Goal: Information Seeking & Learning: Learn about a topic

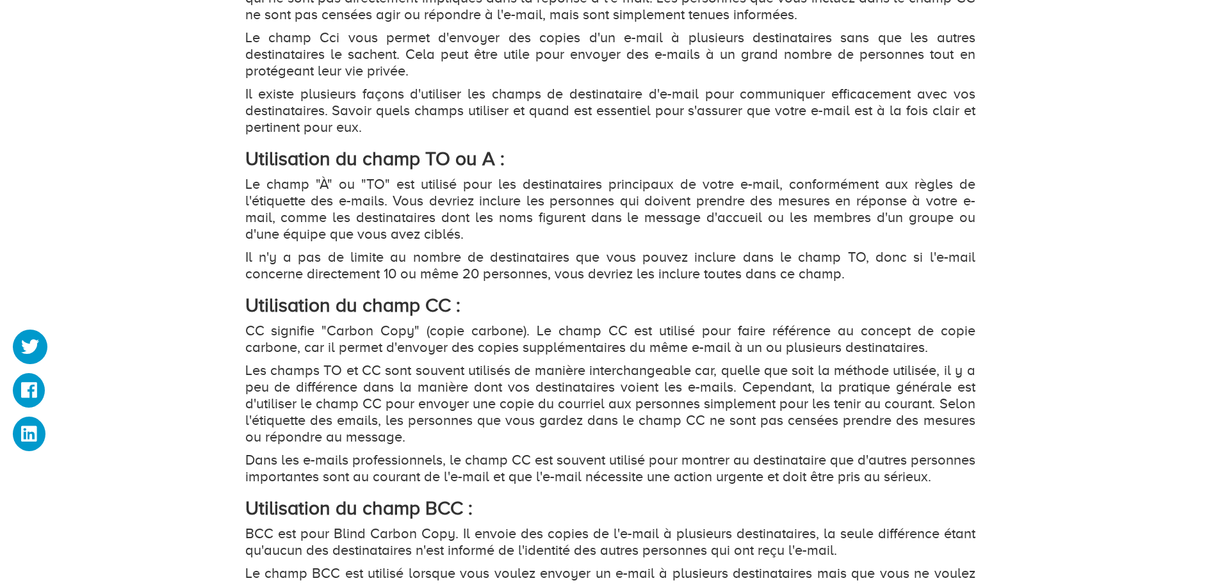
scroll to position [1217, 0]
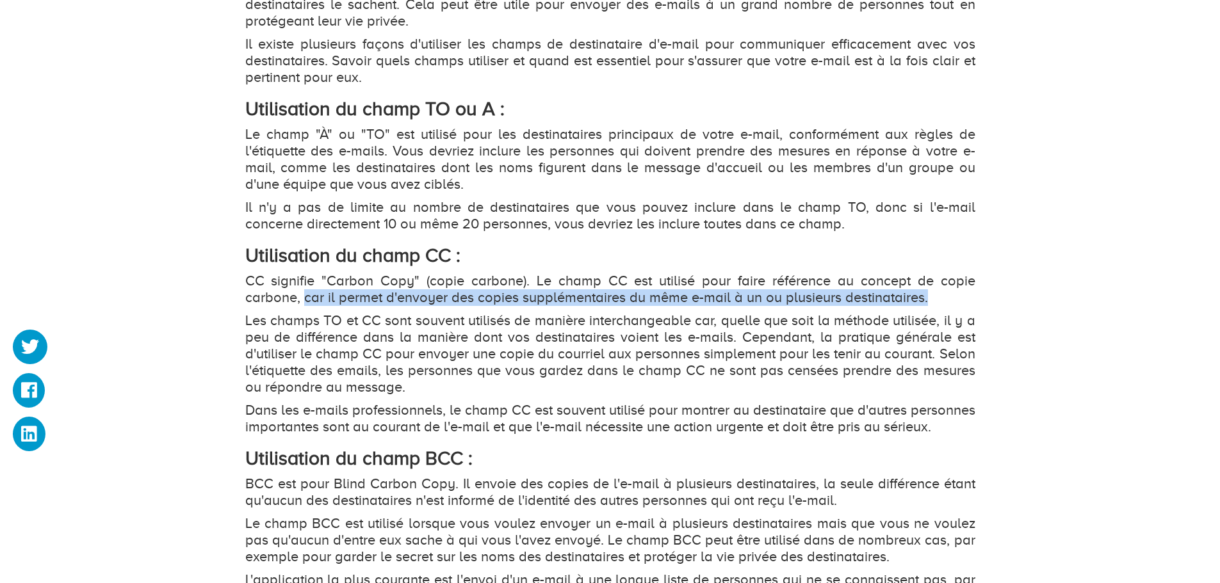
drag, startPoint x: 305, startPoint y: 298, endPoint x: 928, endPoint y: 304, distance: 622.5
click at [928, 304] on p "CC signifie "Carbon Copy" (copie carbone). Le champ CC est utilisé pour faire r…" at bounding box center [610, 289] width 730 height 33
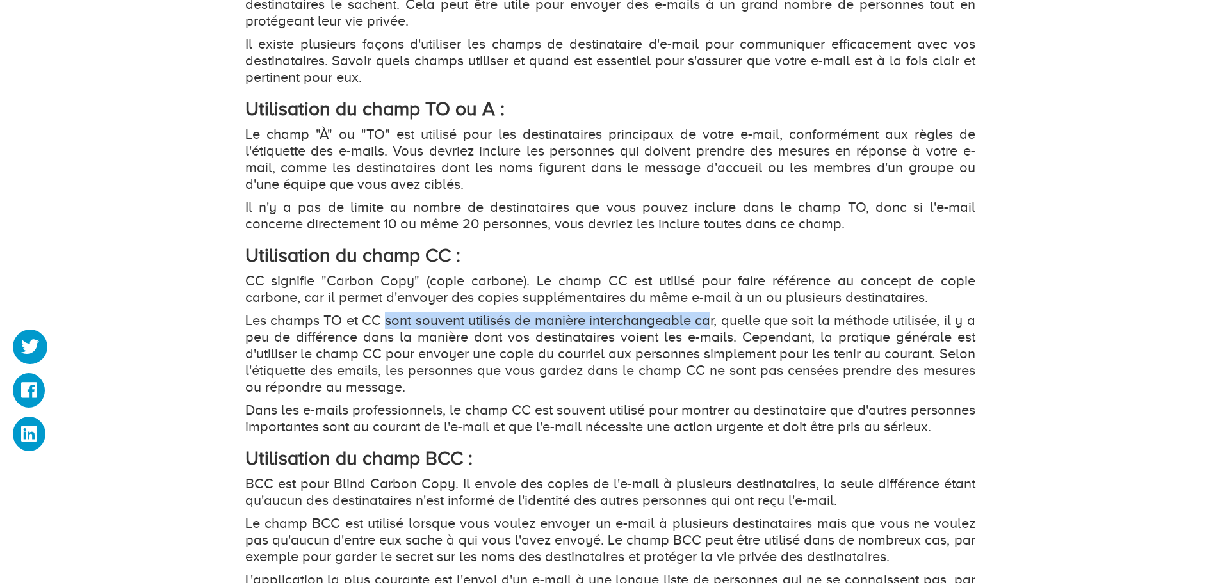
drag, startPoint x: 384, startPoint y: 320, endPoint x: 708, endPoint y: 325, distance: 324.1
click at [707, 325] on p "Les champs TO et CC sont souvent utilisés de manière interchangeable car, quell…" at bounding box center [610, 354] width 730 height 83
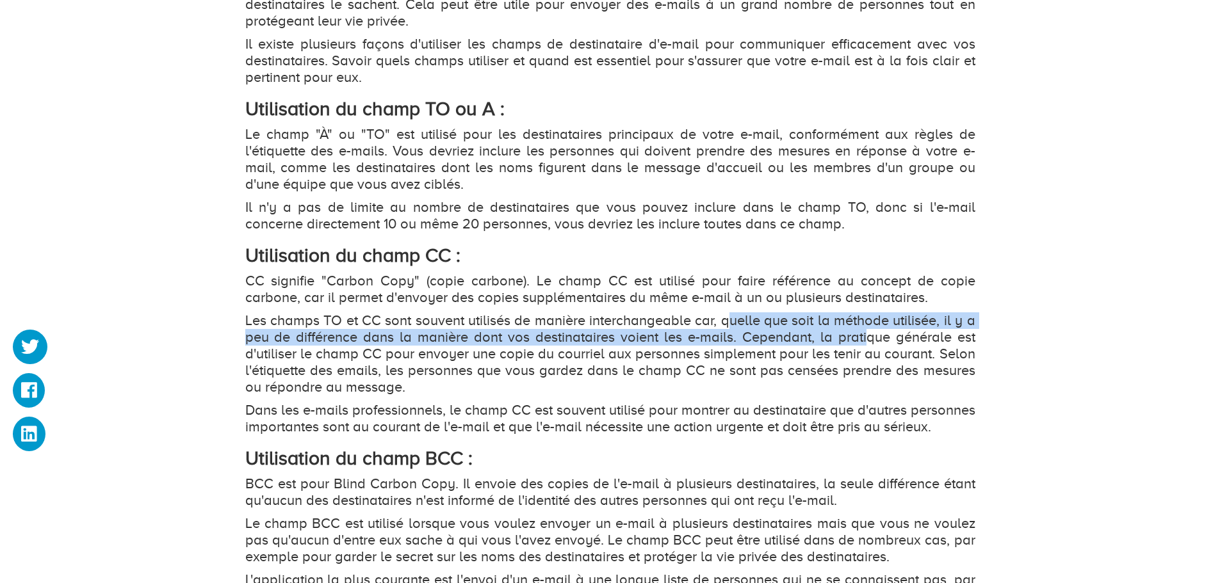
drag, startPoint x: 726, startPoint y: 321, endPoint x: 867, endPoint y: 332, distance: 142.0
click at [866, 332] on p "Les champs TO et CC sont souvent utilisés de manière interchangeable car, quell…" at bounding box center [610, 354] width 730 height 83
click at [304, 332] on p "Les champs TO et CC sont souvent utilisés de manière interchangeable car, quell…" at bounding box center [610, 354] width 730 height 83
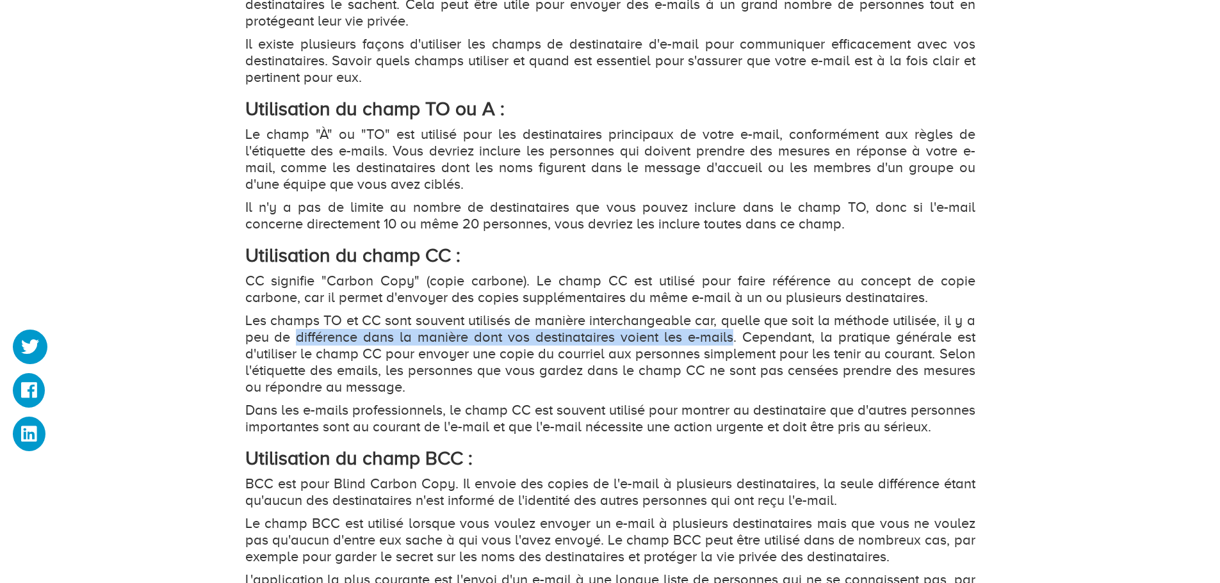
drag, startPoint x: 304, startPoint y: 332, endPoint x: 726, endPoint y: 341, distance: 422.7
click at [726, 341] on p "Les champs TO et CC sont souvent utilisés de manière interchangeable car, quell…" at bounding box center [610, 354] width 730 height 83
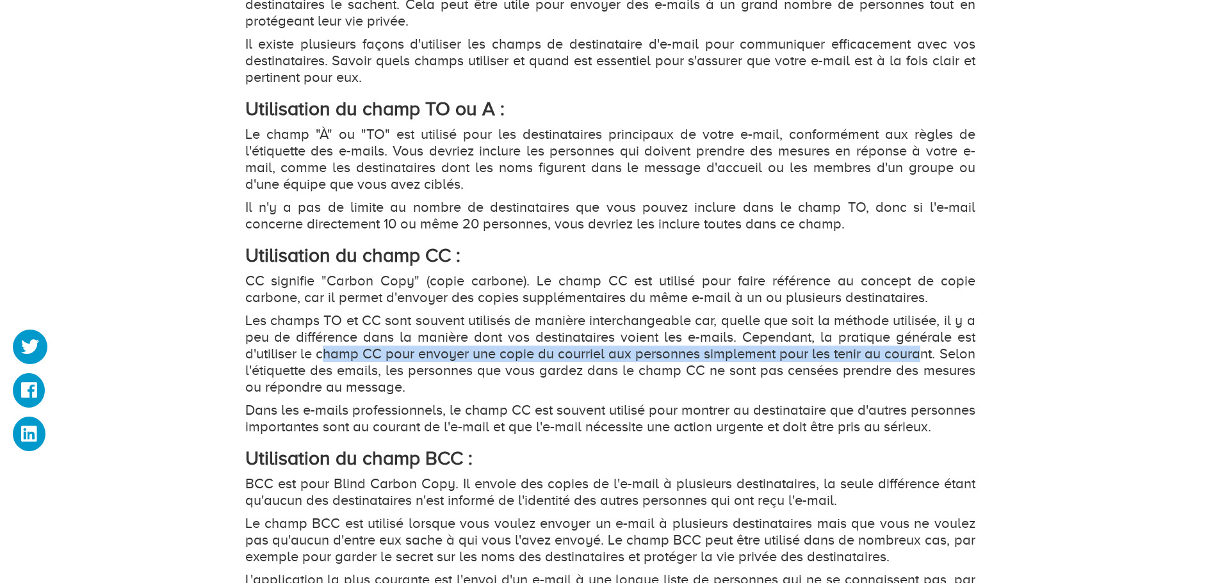
drag, startPoint x: 343, startPoint y: 356, endPoint x: 919, endPoint y: 361, distance: 576.4
click at [919, 361] on p "Les champs TO et CC sont souvent utilisés de manière interchangeable car, quell…" at bounding box center [610, 354] width 730 height 83
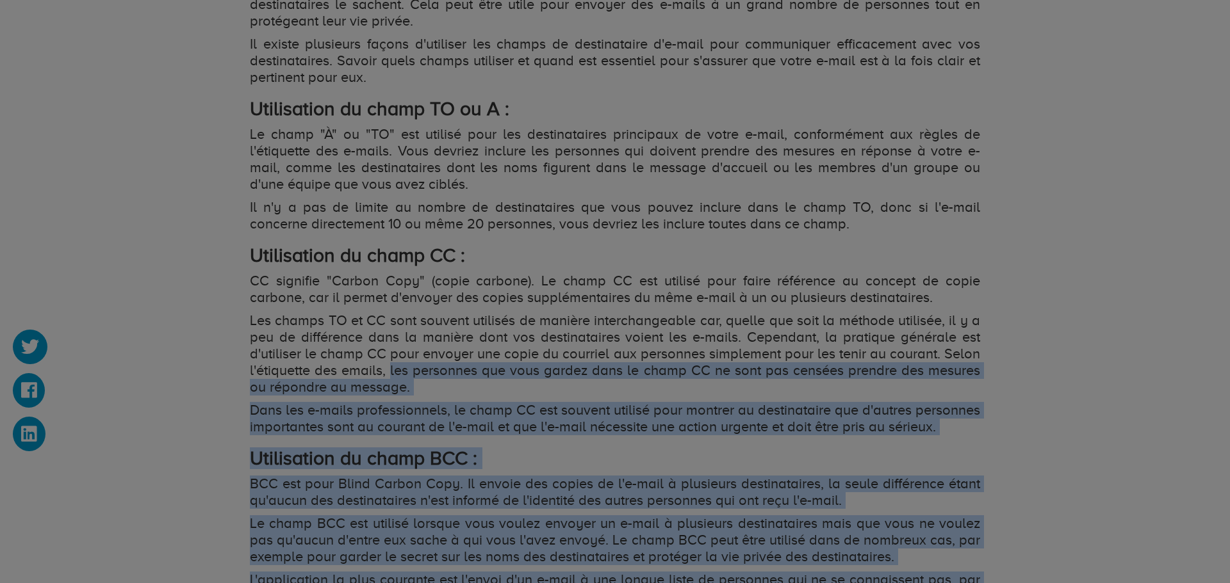
drag, startPoint x: 384, startPoint y: 370, endPoint x: 519, endPoint y: 379, distance: 134.8
click at [599, 379] on body "Hébergement Web Hébergement VPS Nom de domaine Dooryze Blog Connexion" at bounding box center [615, 184] width 1230 height 2802
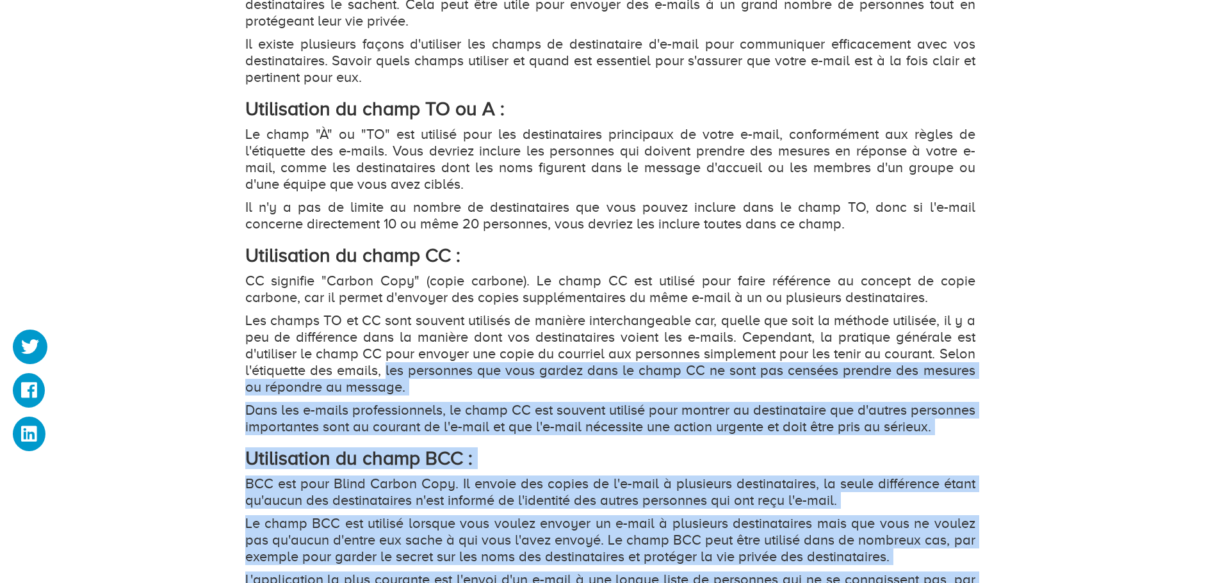
click at [625, 382] on p "Les champs TO et CC sont souvent utilisés de manière interchangeable car, quell…" at bounding box center [610, 354] width 730 height 83
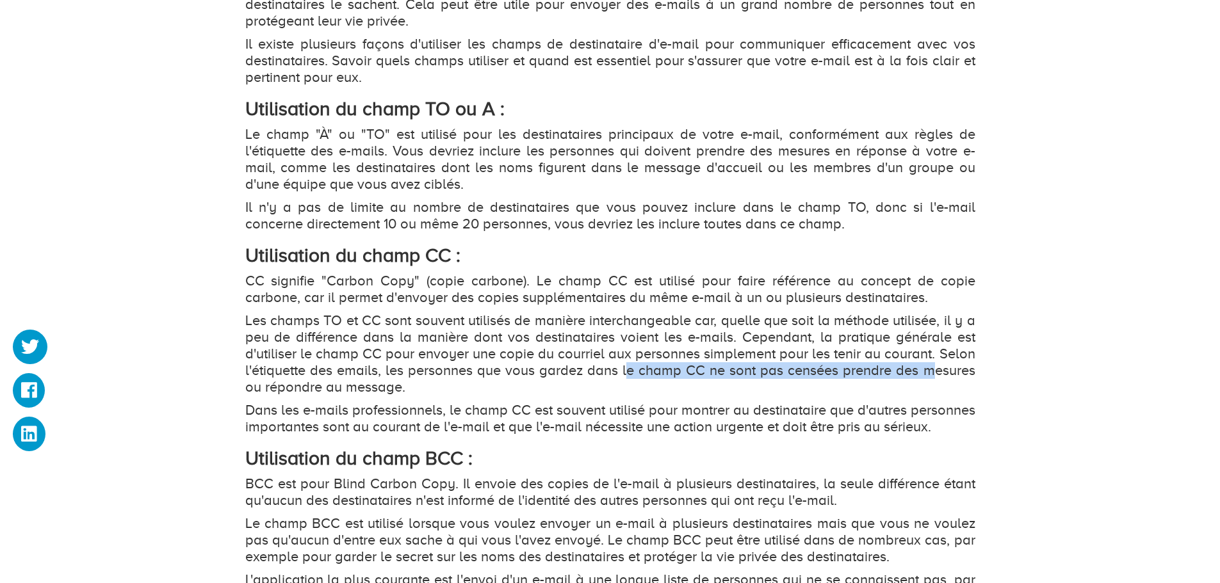
drag, startPoint x: 628, startPoint y: 369, endPoint x: 929, endPoint y: 378, distance: 301.1
click at [929, 378] on p "Les champs TO et CC sont souvent utilisés de manière interchangeable car, quell…" at bounding box center [610, 354] width 730 height 83
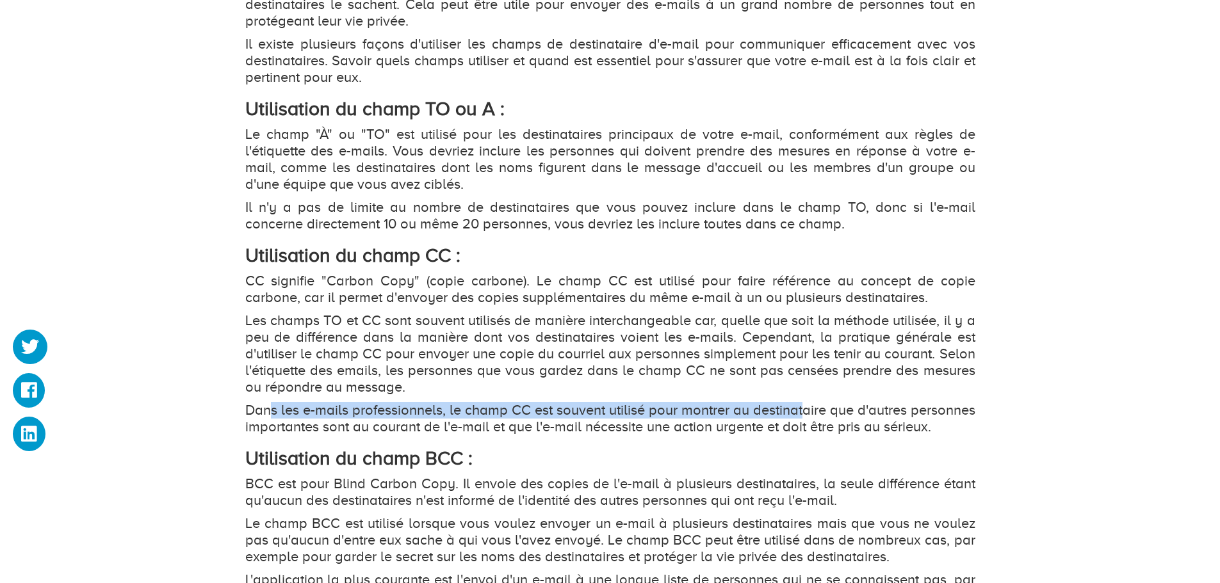
drag, startPoint x: 277, startPoint y: 412, endPoint x: 862, endPoint y: 410, distance: 585.3
click at [862, 410] on p "Dans les e-mails professionnels, le champ CC est souvent utilisé pour montrer a…" at bounding box center [610, 418] width 730 height 33
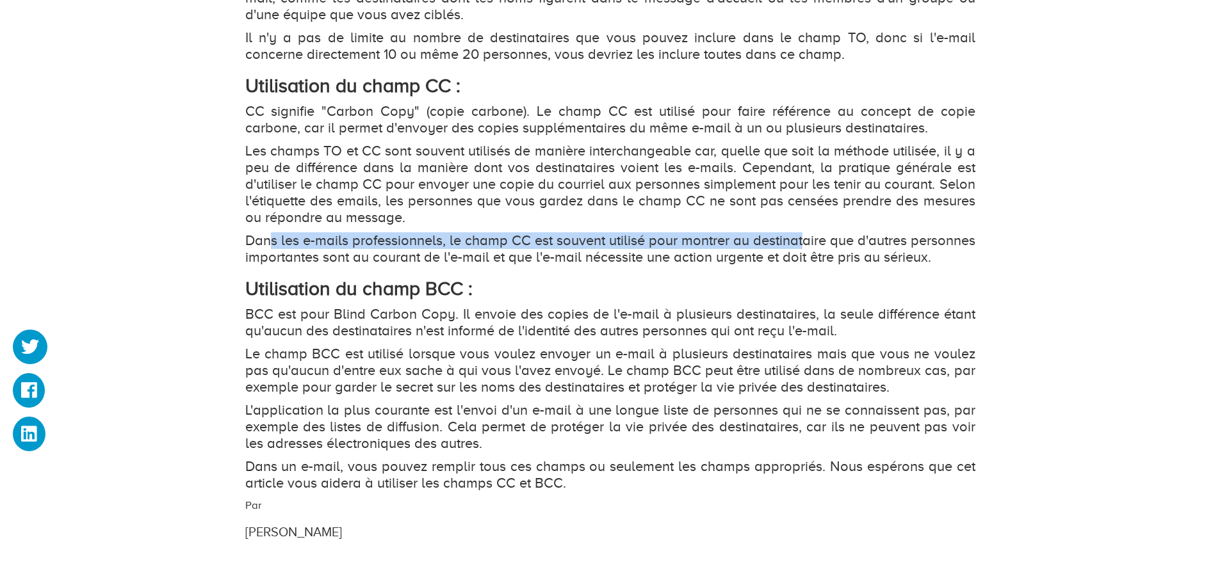
scroll to position [1409, 0]
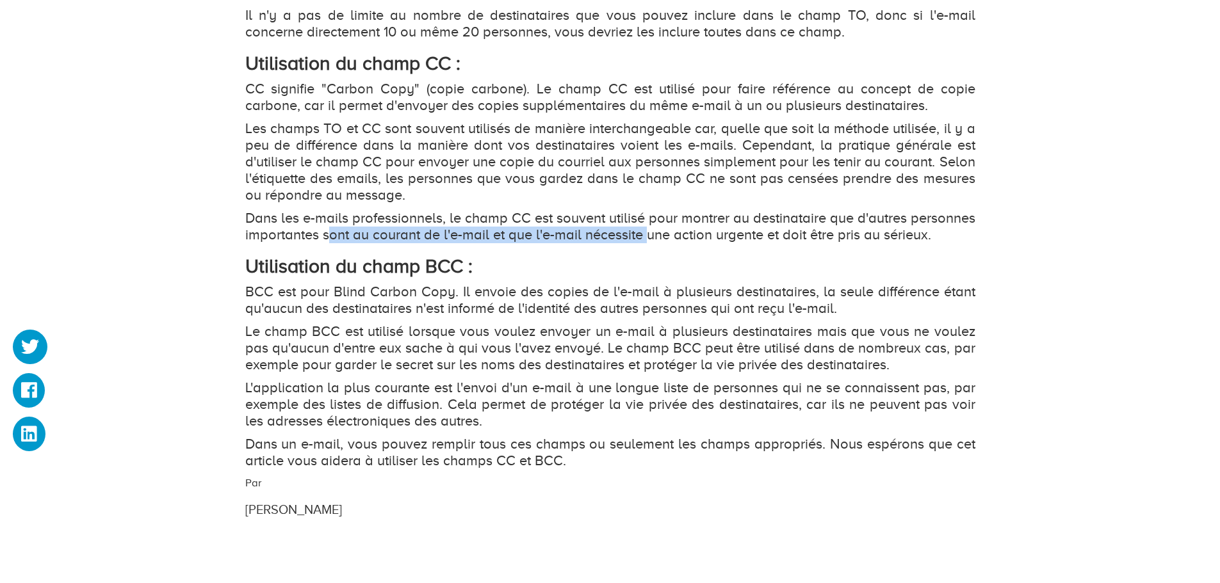
drag, startPoint x: 504, startPoint y: 262, endPoint x: 733, endPoint y: 231, distance: 230.7
click at [733, 231] on p "Dans les e-mails professionnels, le champ CC est souvent utilisé pour montrer a…" at bounding box center [610, 226] width 730 height 33
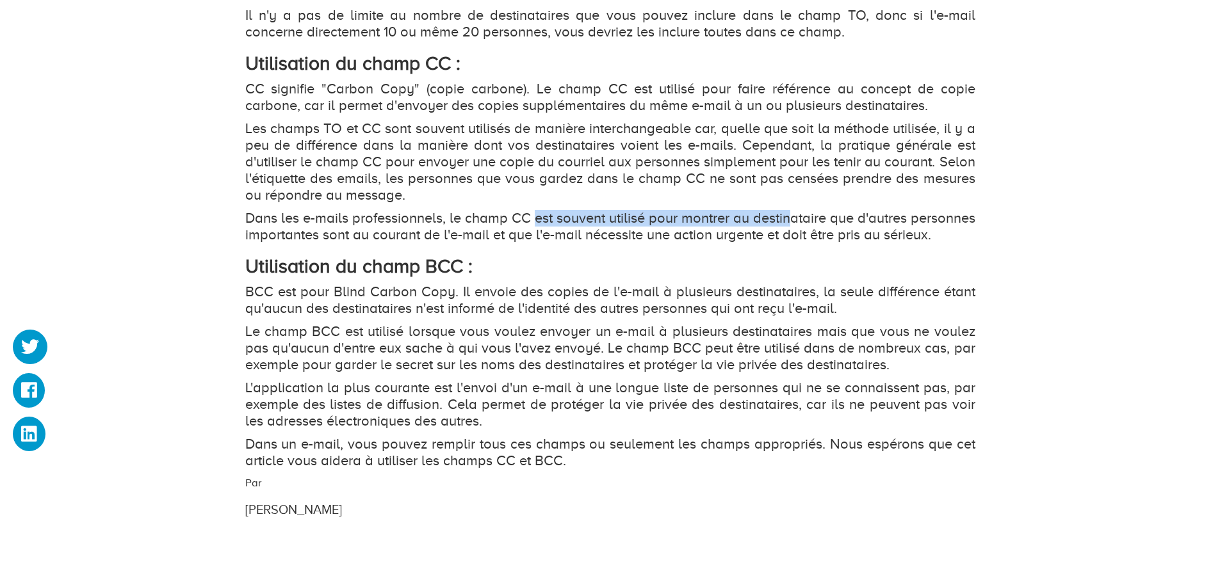
drag, startPoint x: 592, startPoint y: 220, endPoint x: 850, endPoint y: 214, distance: 258.1
click at [850, 214] on p "Dans les e-mails professionnels, le champ CC est souvent utilisé pour montrer a…" at bounding box center [610, 226] width 730 height 33
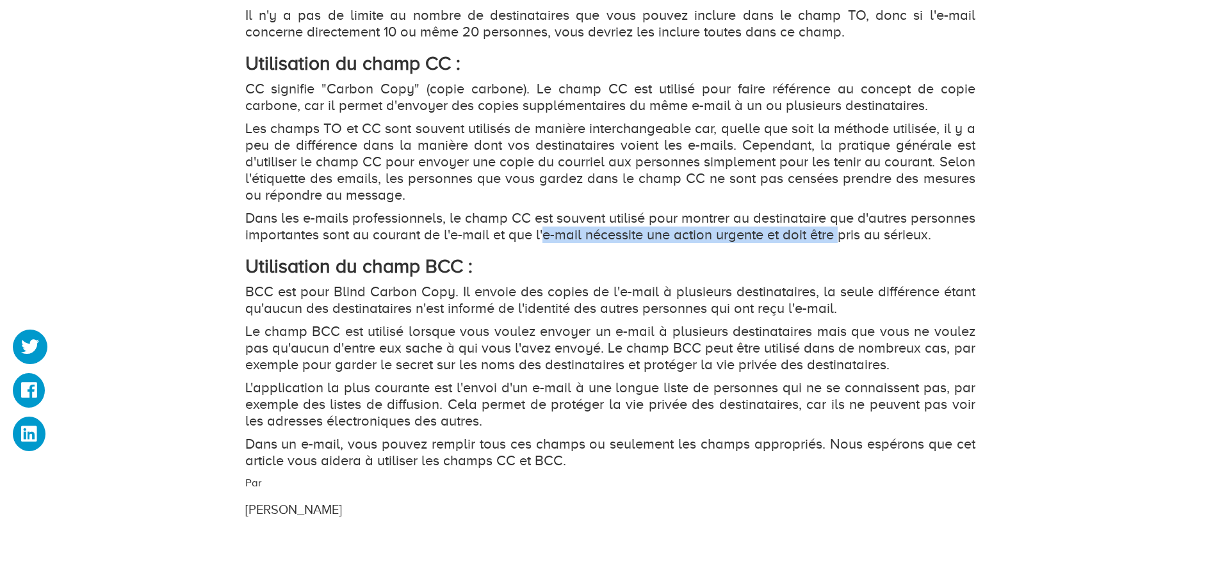
drag, startPoint x: 632, startPoint y: 234, endPoint x: 931, endPoint y: 236, distance: 299.1
click at [931, 236] on p "Dans les e-mails professionnels, le champ CC est souvent utilisé pour montrer a…" at bounding box center [610, 226] width 730 height 33
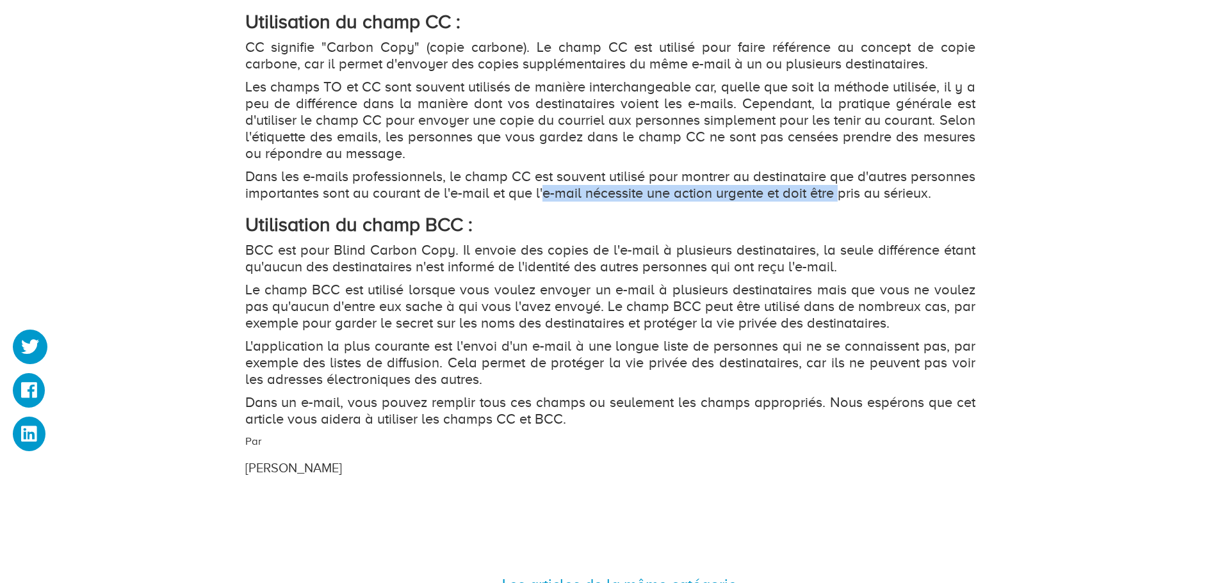
scroll to position [1473, 0]
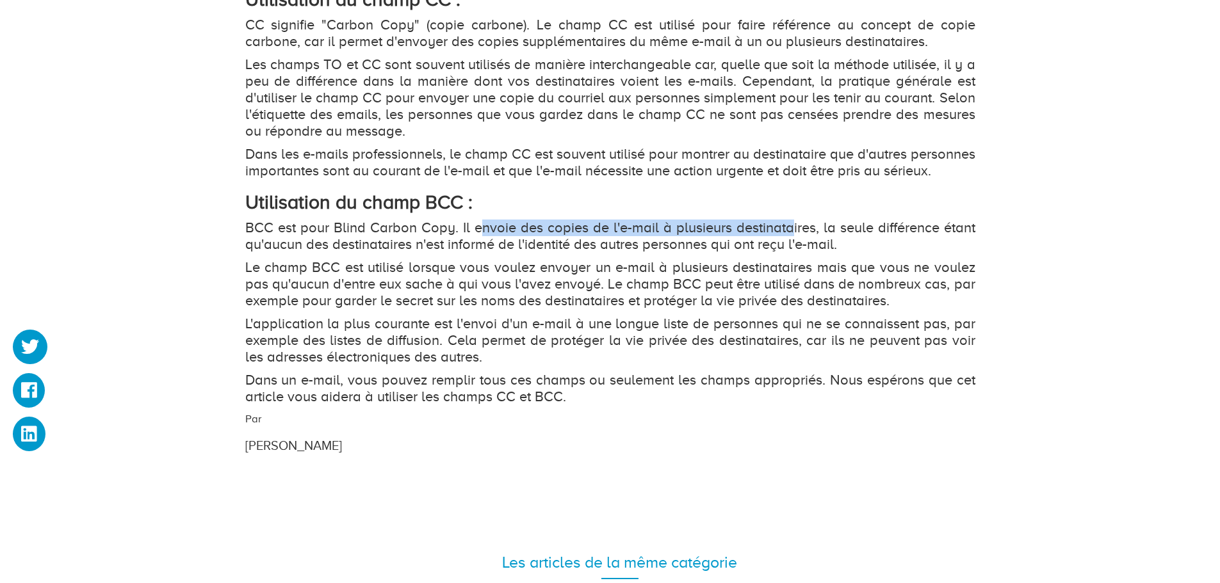
drag, startPoint x: 478, startPoint y: 246, endPoint x: 788, endPoint y: 240, distance: 309.4
click at [788, 240] on p "BCC est pour Blind Carbon Copy. Il envoie des copies de l'e-mail à plusieurs de…" at bounding box center [610, 236] width 730 height 33
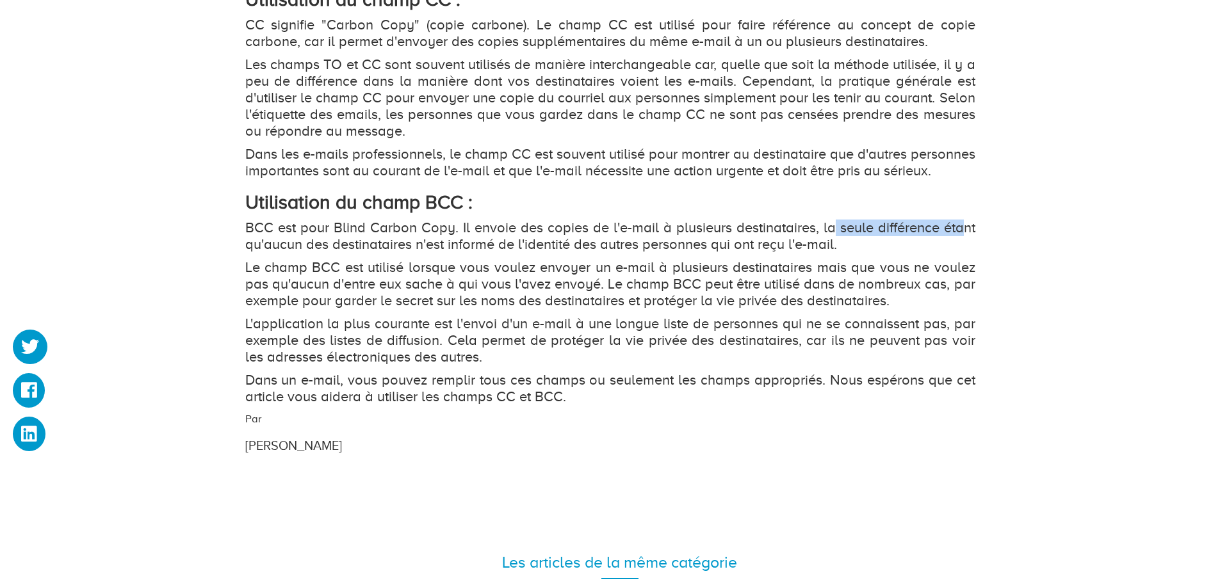
drag, startPoint x: 831, startPoint y: 245, endPoint x: 961, endPoint y: 247, distance: 130.0
click at [962, 247] on p "BCC est pour Blind Carbon Copy. Il envoie des copies de l'e-mail à plusieurs de…" at bounding box center [610, 236] width 730 height 33
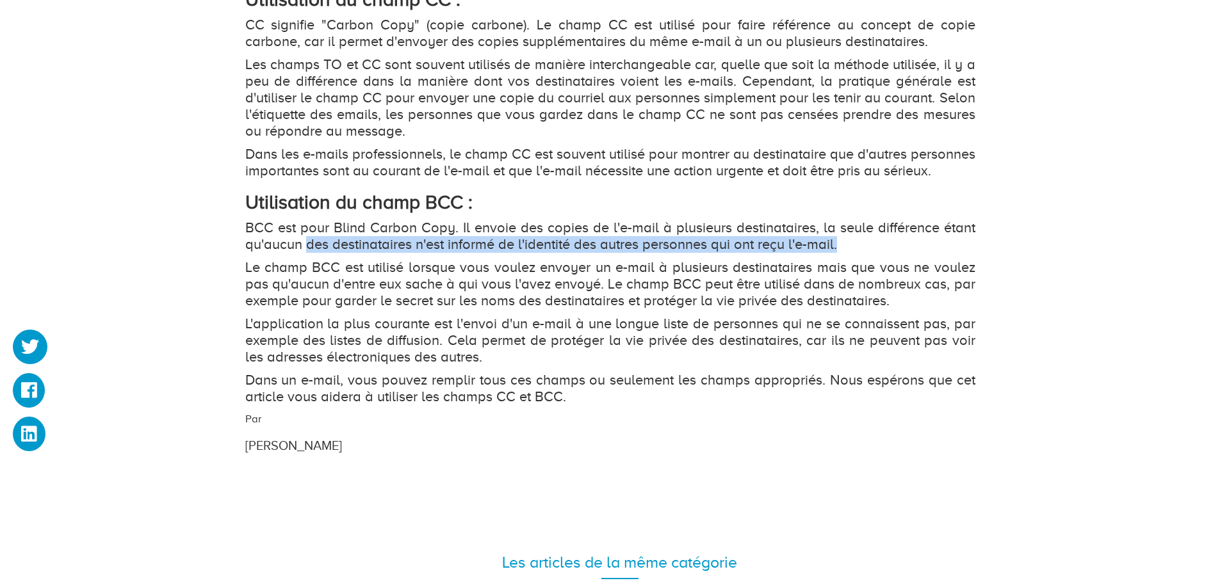
drag, startPoint x: 307, startPoint y: 260, endPoint x: 844, endPoint y: 255, distance: 536.7
click at [844, 253] on p "BCC est pour Blind Carbon Copy. Il envoie des copies de l'e-mail à plusieurs de…" at bounding box center [610, 236] width 730 height 33
